Goal: Information Seeking & Learning: Learn about a topic

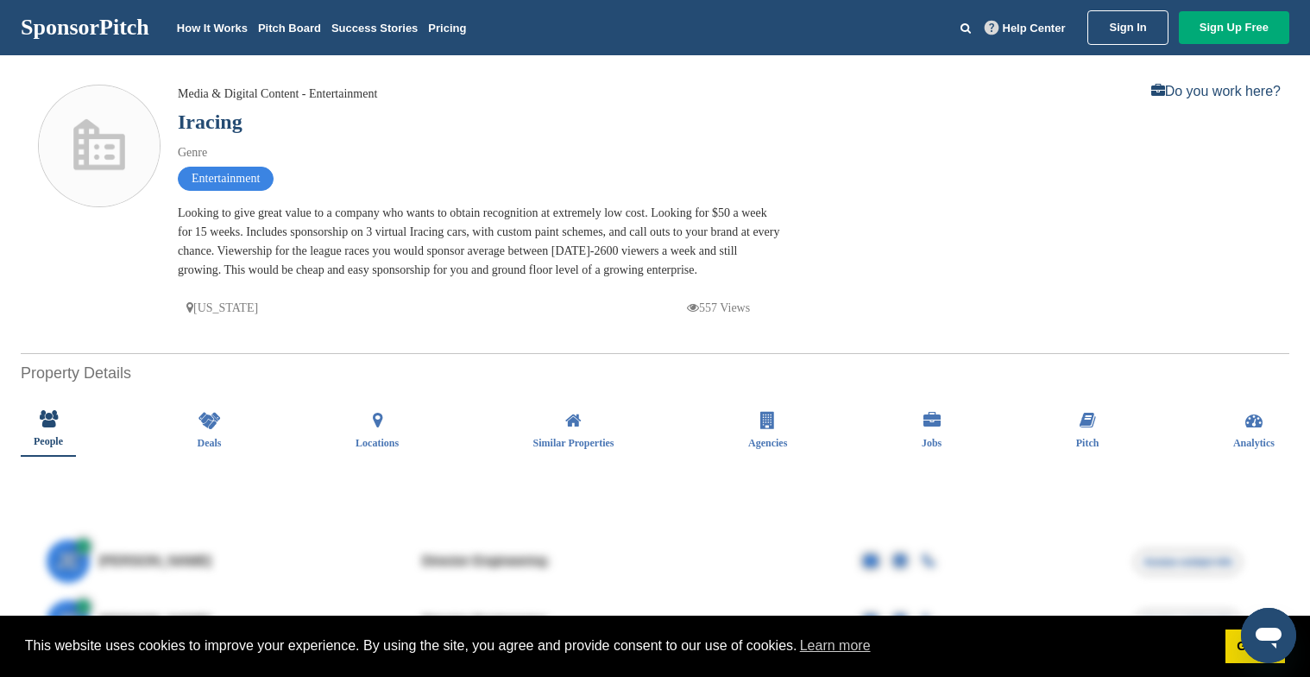
click at [618, 201] on div "Media & Digital Content - Entertainment Iracing Genre Entertainment Looking to …" at bounding box center [480, 202] width 604 height 234
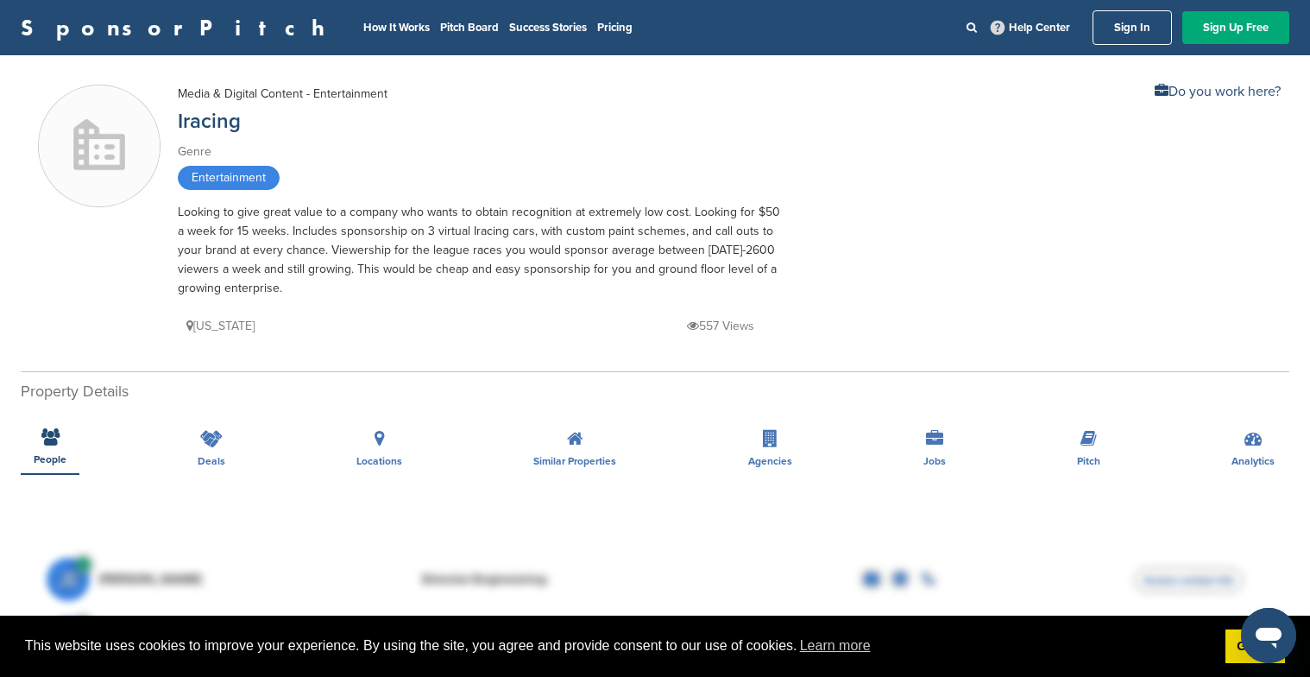
drag, startPoint x: 627, startPoint y: 176, endPoint x: 732, endPoint y: 285, distance: 151.4
click at [732, 285] on div "Media & Digital Content - Entertainment Iracing Genre Entertainment Looking to …" at bounding box center [480, 211] width 604 height 252
click at [732, 285] on div "Looking to give great value to a company who wants to obtain recognition at ext…" at bounding box center [480, 250] width 604 height 95
drag, startPoint x: 735, startPoint y: 285, endPoint x: 696, endPoint y: 187, distance: 105.3
click at [696, 187] on div "Media & Digital Content - Entertainment Iracing Genre Entertainment Looking to …" at bounding box center [480, 211] width 604 height 252
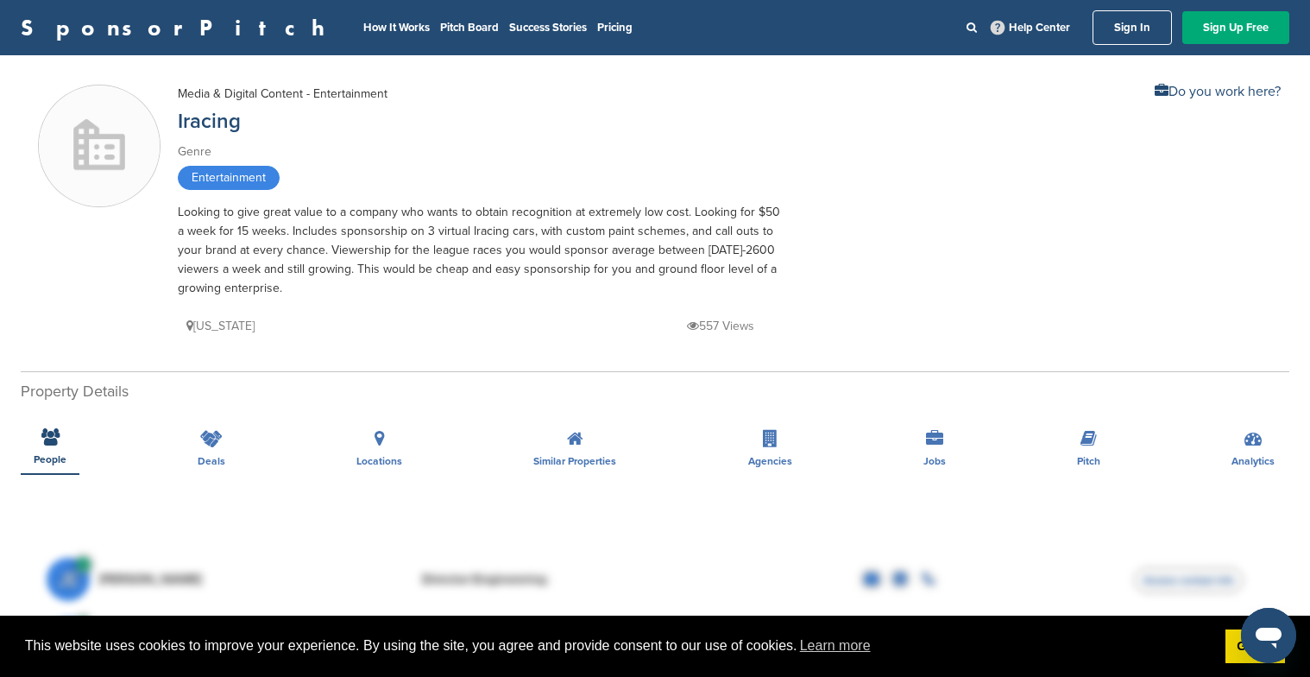
click at [696, 187] on div "Entertainment" at bounding box center [480, 180] width 604 height 28
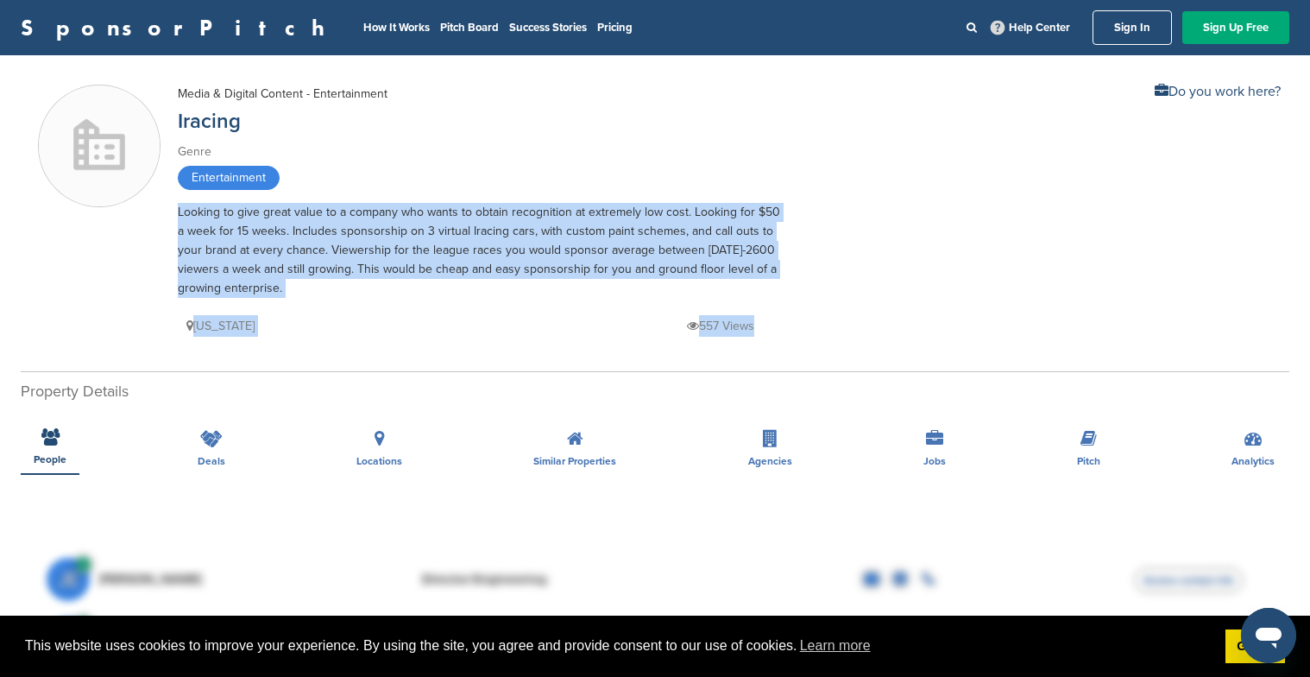
drag, startPoint x: 696, startPoint y: 187, endPoint x: 752, endPoint y: 302, distance: 127.8
click at [752, 302] on div "Media & Digital Content - Entertainment Iracing Genre Entertainment Looking to …" at bounding box center [480, 211] width 604 height 252
click at [752, 302] on div "[US_STATE] 557 Views" at bounding box center [480, 317] width 604 height 39
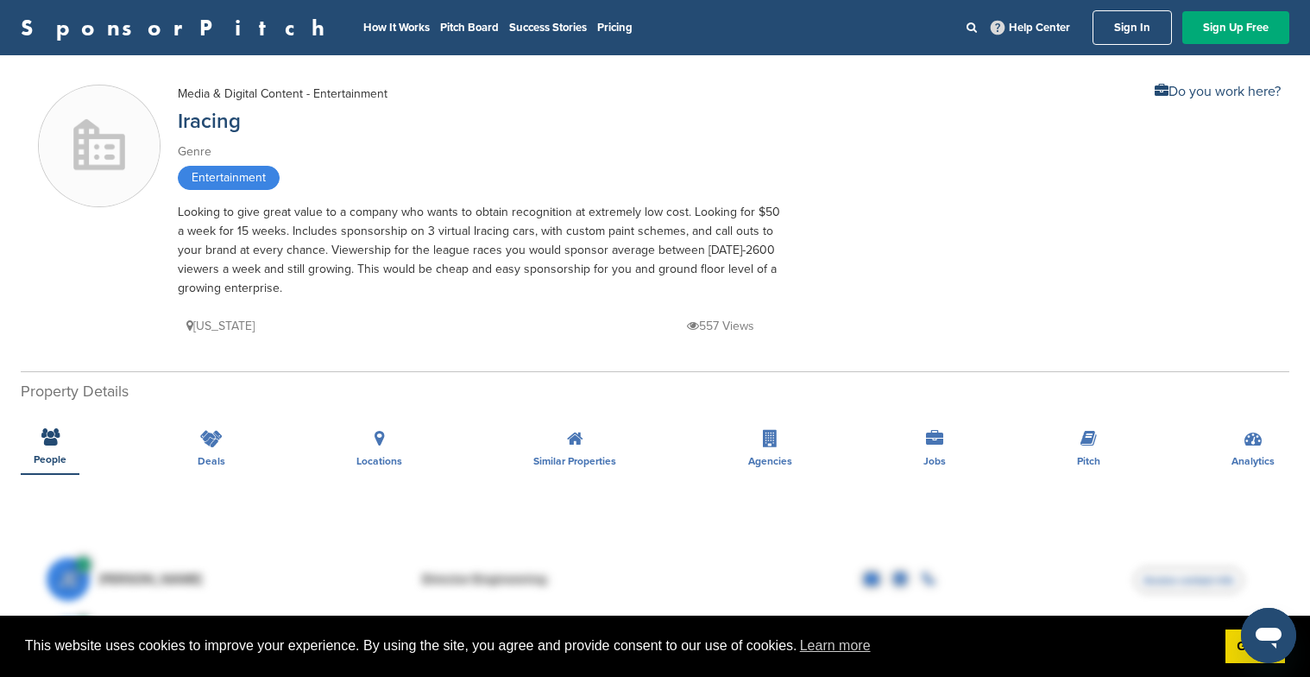
click at [870, 259] on div "Media & Digital Content - Entertainment Iracing Genre Entertainment Looking to …" at bounding box center [655, 215] width 1234 height 261
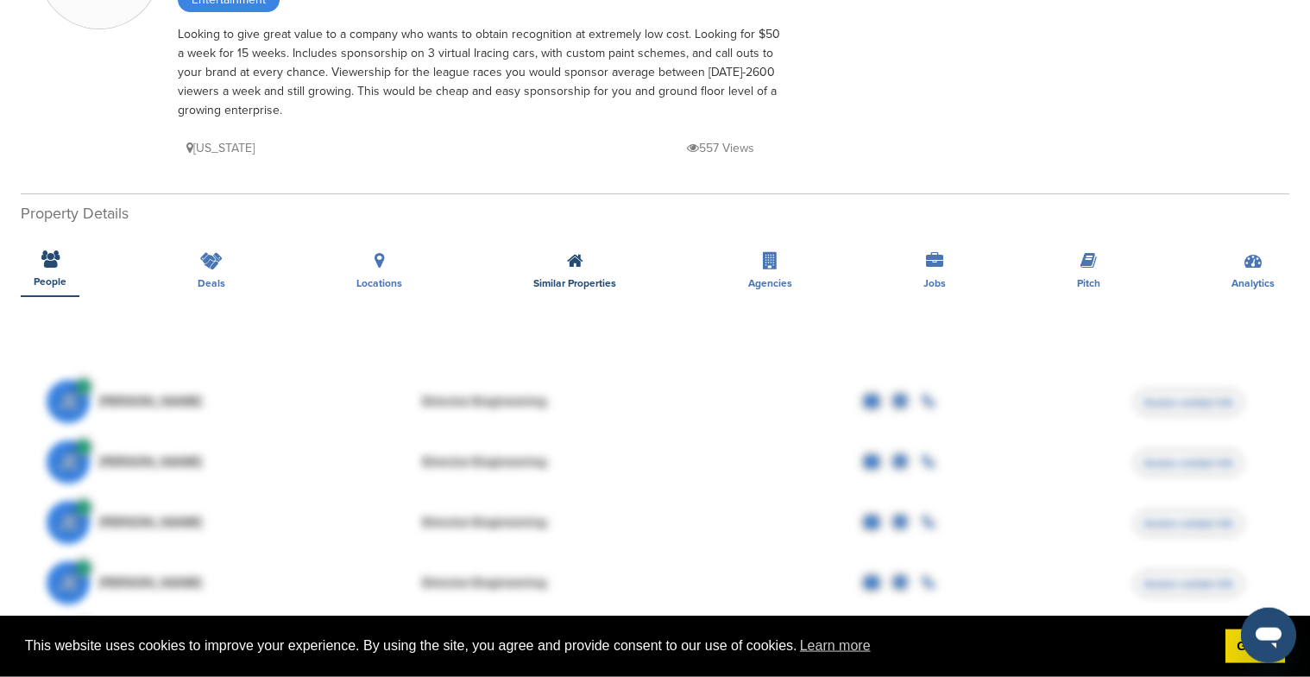
scroll to position [176, 0]
click at [206, 272] on div "Deals" at bounding box center [212, 267] width 54 height 64
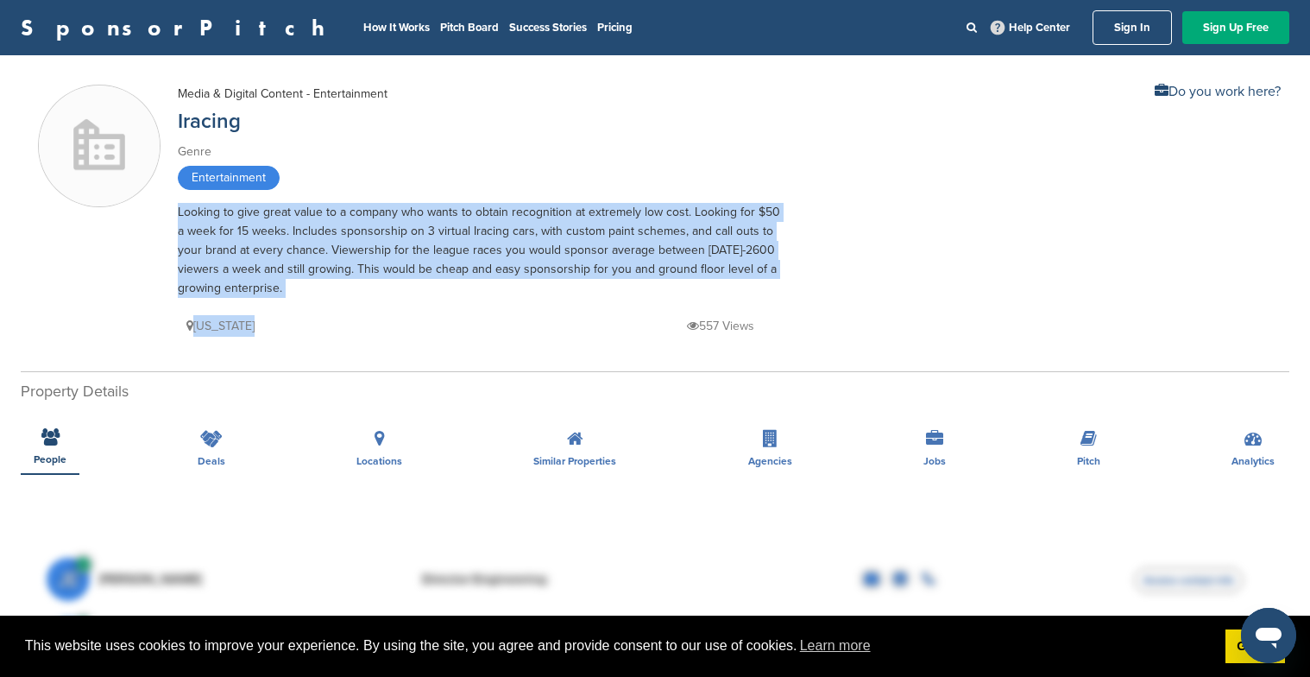
drag, startPoint x: 369, startPoint y: 190, endPoint x: 426, endPoint y: 299, distance: 122.8
click at [426, 299] on div "Media & Digital Content - Entertainment Iracing Genre Entertainment Looking to …" at bounding box center [480, 211] width 604 height 252
click at [426, 299] on div "[US_STATE] 557 Views" at bounding box center [480, 317] width 604 height 39
drag, startPoint x: 426, startPoint y: 299, endPoint x: 409, endPoint y: 192, distance: 108.3
click at [409, 192] on div "Media & Digital Content - Entertainment Iracing Genre Entertainment Looking to …" at bounding box center [480, 211] width 604 height 252
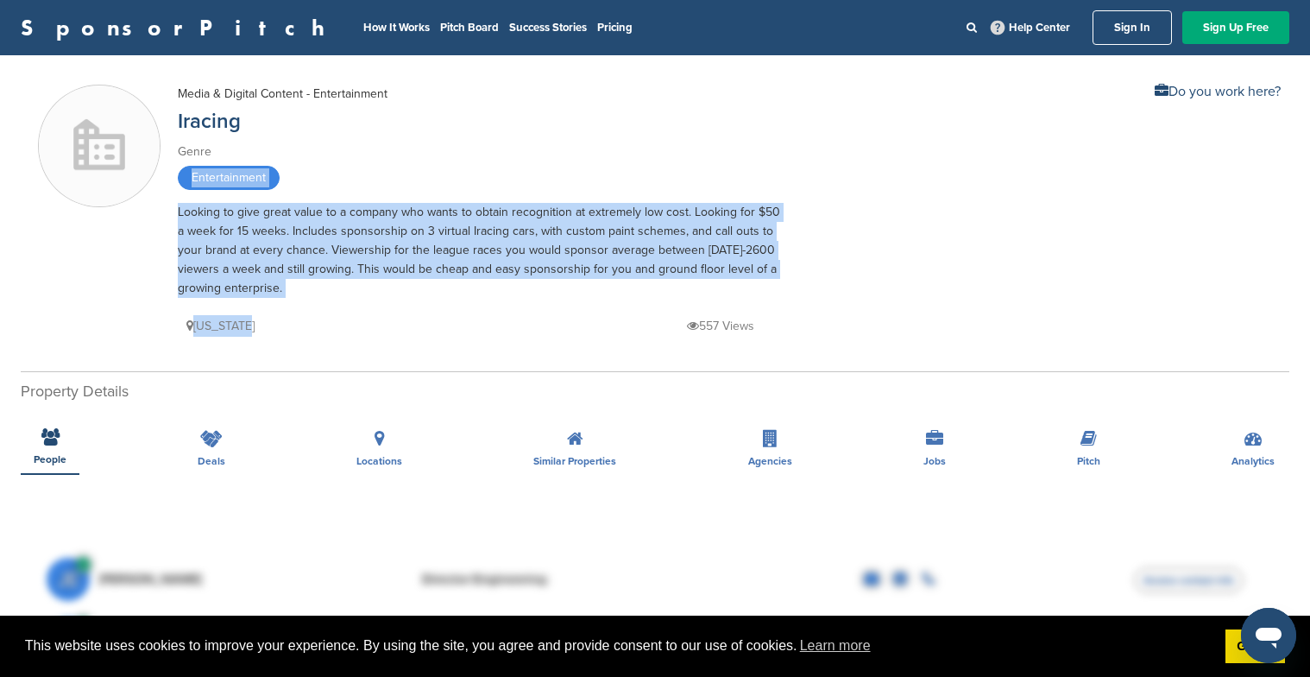
click at [409, 192] on div "Entertainment" at bounding box center [480, 180] width 604 height 28
drag, startPoint x: 409, startPoint y: 192, endPoint x: 445, endPoint y: 305, distance: 118.7
click at [445, 305] on div "Media & Digital Content - Entertainment Iracing Genre Entertainment Looking to …" at bounding box center [480, 211] width 604 height 252
click at [445, 305] on div "[US_STATE] 557 Views" at bounding box center [480, 317] width 604 height 39
drag, startPoint x: 445, startPoint y: 305, endPoint x: 419, endPoint y: 199, distance: 109.5
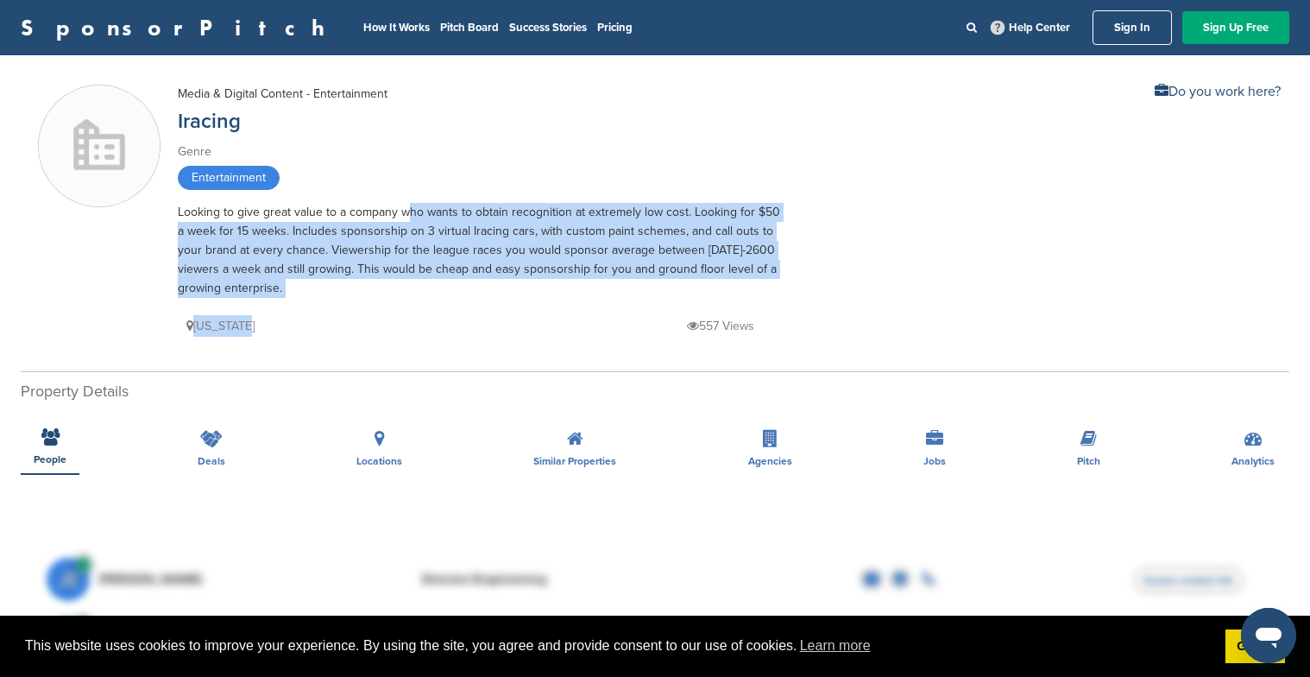
click at [419, 199] on div "Media & Digital Content - Entertainment Iracing Genre Entertainment Looking to …" at bounding box center [480, 211] width 604 height 252
